Goal: Use online tool/utility: Utilize a website feature to perform a specific function

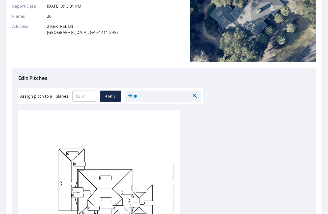
scroll to position [84, 0]
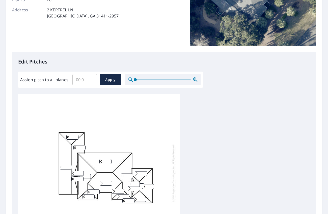
click at [106, 160] on input "0" at bounding box center [105, 161] width 12 height 5
type input "04"
click at [116, 145] on div "0 04 0 0 0 0 0 0 0 0 0 0 0 0 0 0 0 0 0 0" at bounding box center [99, 173] width 162 height 159
click at [73, 138] on input "0" at bounding box center [72, 137] width 12 height 5
type input "04"
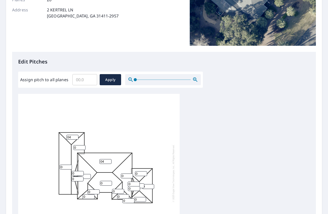
click at [65, 165] on input "0" at bounding box center [66, 166] width 12 height 5
type input "04"
click at [105, 184] on input "0" at bounding box center [106, 183] width 12 height 5
type input "04"
click at [141, 173] on input "0" at bounding box center [141, 173] width 12 height 5
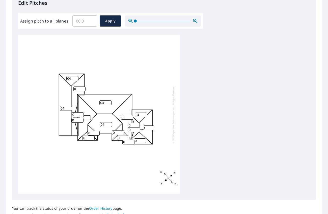
scroll to position [74, 0]
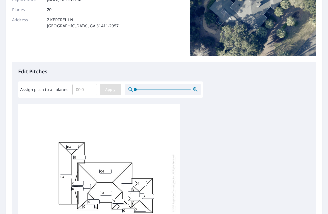
type input "04"
drag, startPoint x: 111, startPoint y: 89, endPoint x: 213, endPoint y: 145, distance: 116.7
click at [111, 89] on span "Apply" at bounding box center [110, 89] width 13 height 6
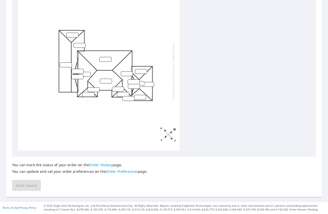
scroll to position [104, 0]
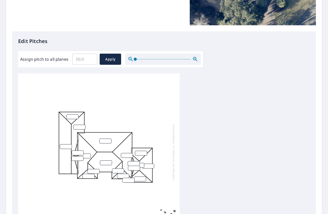
click at [103, 136] on div at bounding box center [99, 152] width 162 height 159
click at [104, 139] on input "number" at bounding box center [105, 140] width 12 height 5
drag, startPoint x: 86, startPoint y: 66, endPoint x: 85, endPoint y: 63, distance: 2.8
click at [86, 66] on input "Assign pitch to all planes" at bounding box center [84, 59] width 25 height 14
click at [105, 141] on input "number" at bounding box center [105, 140] width 12 height 5
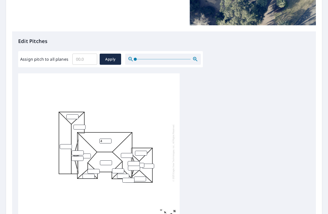
type input "4"
click at [131, 126] on div "4" at bounding box center [99, 152] width 162 height 159
click at [75, 117] on input "0" at bounding box center [72, 116] width 12 height 5
type input "04"
click at [66, 148] on input "number" at bounding box center [66, 146] width 12 height 5
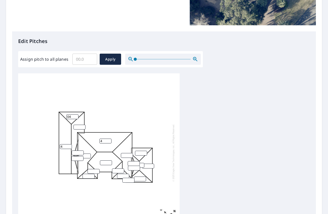
type input "4"
click at [108, 162] on input "1" at bounding box center [106, 162] width 12 height 5
drag, startPoint x: 104, startPoint y: 163, endPoint x: 94, endPoint y: 163, distance: 9.8
click at [94, 163] on div "4 4 14 04" at bounding box center [99, 152] width 162 height 159
type input "4"
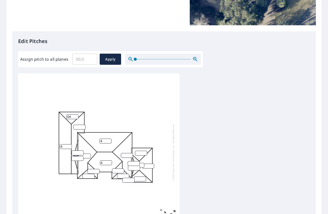
click at [139, 153] on input "number" at bounding box center [141, 152] width 12 height 5
type input "4"
click at [156, 128] on div "4 4 4 4 04" at bounding box center [99, 152] width 162 height 159
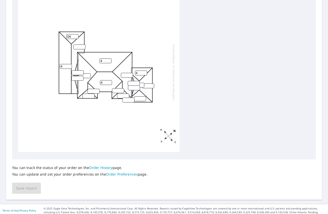
scroll to position [186, 0]
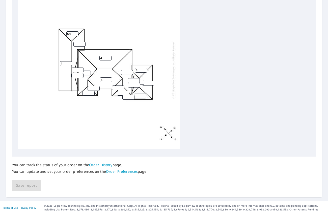
click at [45, 181] on div "You can track the status of your order on the Order History page. You can updat…" at bounding box center [164, 173] width 304 height 35
click at [158, 173] on div "You can track the status of your order on the Order History page. You can updat…" at bounding box center [164, 173] width 304 height 35
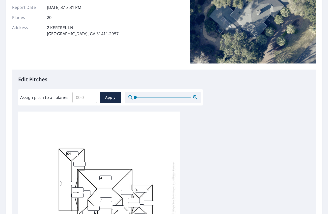
scroll to position [0, 0]
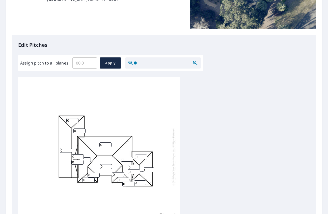
click at [87, 65] on input "Assign pitch to all planes" at bounding box center [84, 63] width 25 height 14
type input "4"
click at [116, 92] on div "0 0 0 0 0 0 0 0 0 0 0 0 0 0 0 0 0 0 0 0" at bounding box center [99, 156] width 162 height 159
drag, startPoint x: 88, startPoint y: 62, endPoint x: 74, endPoint y: 63, distance: 13.7
click at [74, 63] on input "4" at bounding box center [84, 63] width 25 height 14
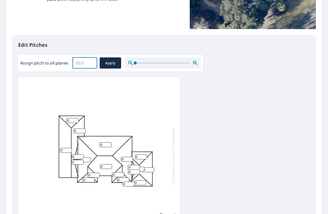
drag, startPoint x: 87, startPoint y: 92, endPoint x: 80, endPoint y: 107, distance: 16.3
click at [87, 92] on div "0 0 0 0 0 0 0 0 0 0 0 0 0 0 0 0 0 0 0 0" at bounding box center [99, 156] width 162 height 159
click at [73, 121] on input "0" at bounding box center [72, 120] width 12 height 5
type input "04"
click at [66, 150] on input "0" at bounding box center [66, 150] width 12 height 5
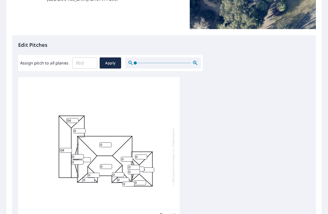
type input "04"
click at [97, 144] on div "04 0 0 0 0 0 0 0 0 04 0 0 0 0 0 0 0 0 0 0" at bounding box center [99, 156] width 162 height 159
click at [101, 145] on input "0" at bounding box center [105, 144] width 12 height 5
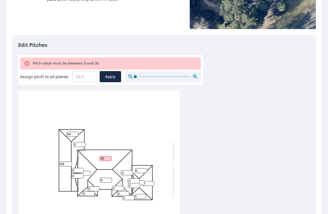
drag, startPoint x: 103, startPoint y: 158, endPoint x: 97, endPoint y: 157, distance: 5.8
click at [97, 157] on div "04 40 0 0 0 0 0 0 0 04 0 0 0 0 0 0 0 0 0 0" at bounding box center [99, 170] width 162 height 159
click at [103, 158] on input "40" at bounding box center [105, 158] width 12 height 5
drag, startPoint x: 103, startPoint y: 158, endPoint x: 113, endPoint y: 162, distance: 10.2
click at [104, 158] on input "40" at bounding box center [105, 158] width 12 height 5
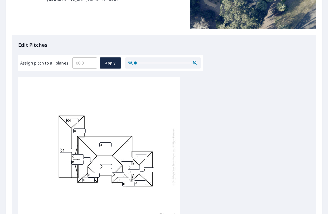
type input "4"
click at [106, 165] on input "0" at bounding box center [106, 166] width 12 height 5
type input "04"
click at [141, 158] on input "0" at bounding box center [141, 156] width 12 height 5
type input "04"
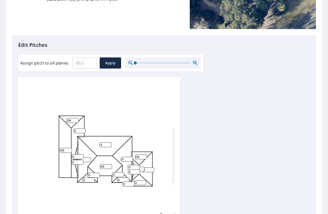
click at [148, 169] on input "0" at bounding box center [148, 169] width 12 height 5
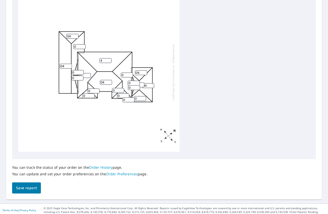
scroll to position [186, 0]
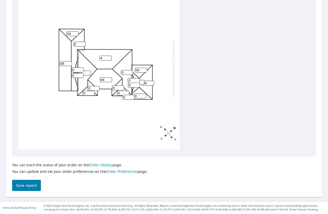
type input "04"
click at [36, 188] on button "Save report" at bounding box center [26, 185] width 29 height 11
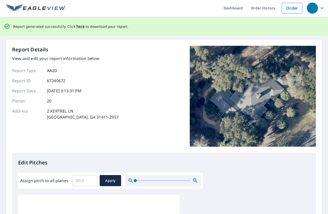
scroll to position [0, 0]
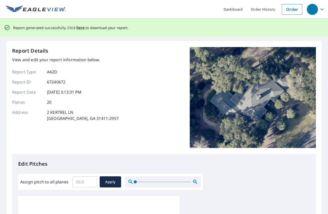
click at [77, 31] on div "Report generated successfully. Click here to download your report." at bounding box center [71, 27] width 116 height 10
click at [76, 29] on span "here" at bounding box center [80, 27] width 8 height 6
